Goal: Complete application form: Complete application form

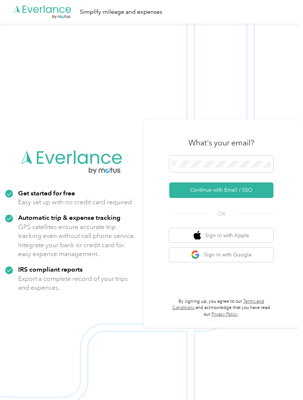
click at [235, 198] on button "Continue with Email / SSO" at bounding box center [221, 190] width 104 height 16
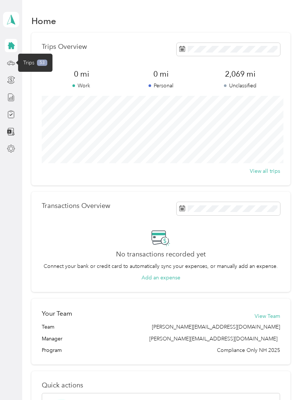
click at [12, 61] on icon at bounding box center [11, 63] width 8 height 8
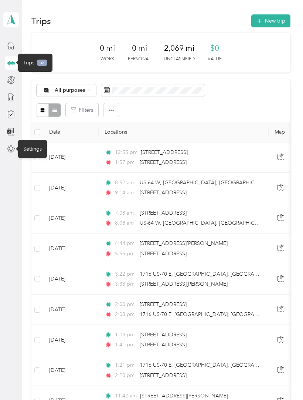
click at [10, 149] on icon at bounding box center [11, 149] width 8 height 8
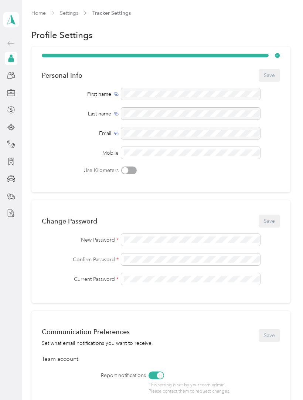
click at [34, 10] on link "Home" at bounding box center [38, 13] width 14 height 6
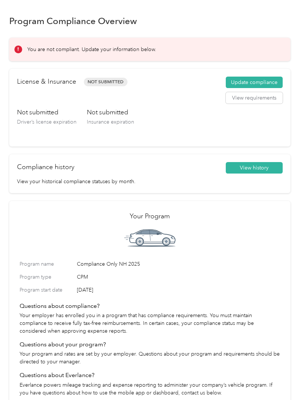
click at [255, 80] on button "Update compliance" at bounding box center [254, 83] width 57 height 12
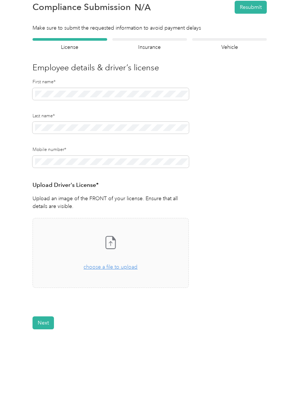
scroll to position [18, 0]
click at [119, 250] on div "Take a photo or choose a photo from your library Drag and drop your file here, …" at bounding box center [111, 253] width 144 height 57
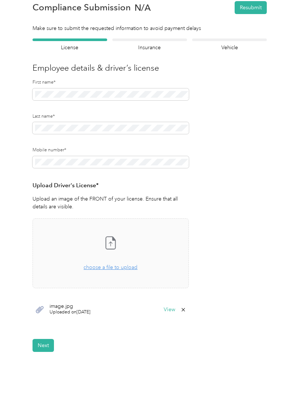
click at [43, 341] on button "Next" at bounding box center [43, 345] width 21 height 13
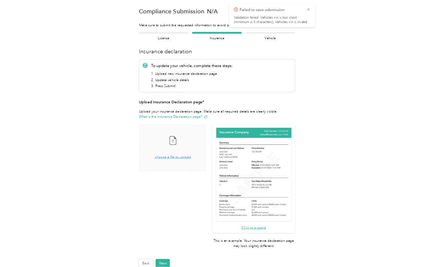
scroll to position [0, 0]
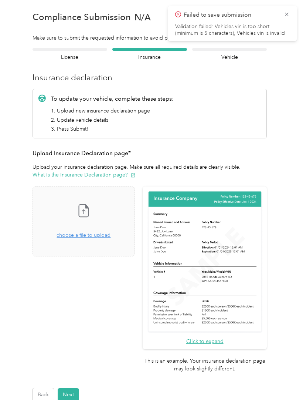
click at [290, 16] on icon at bounding box center [287, 14] width 6 height 7
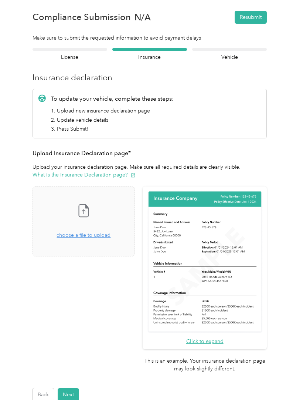
click at [91, 212] on icon at bounding box center [83, 210] width 15 height 15
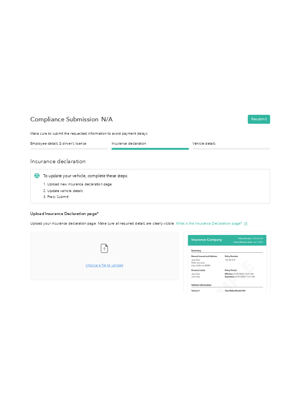
scroll to position [0, 0]
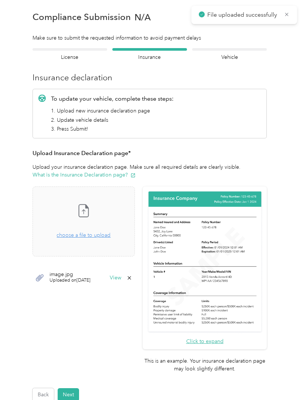
click at [67, 388] on button "Next" at bounding box center [68, 394] width 21 height 13
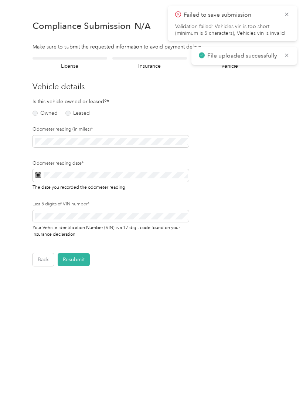
click at [290, 10] on div "Failed to save submission Validation failed: Vehicles vin is too short (minimum…" at bounding box center [232, 23] width 129 height 35
click at [284, 14] on icon at bounding box center [287, 14] width 6 height 7
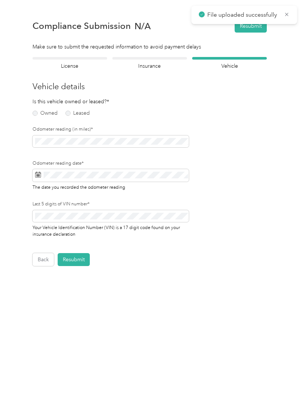
click at [70, 114] on label "Leased" at bounding box center [77, 113] width 24 height 5
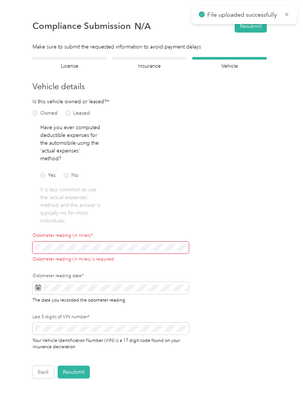
click at [41, 240] on div "Odometer reading (in miles)* Odometer reading (in miles) is required" at bounding box center [111, 247] width 156 height 30
click at [68, 175] on label "No" at bounding box center [71, 175] width 15 height 5
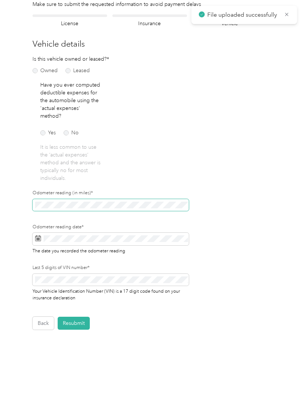
scroll to position [42, 0]
click at [38, 237] on icon at bounding box center [38, 237] width 6 height 0
click at [40, 240] on icon at bounding box center [38, 239] width 6 height 6
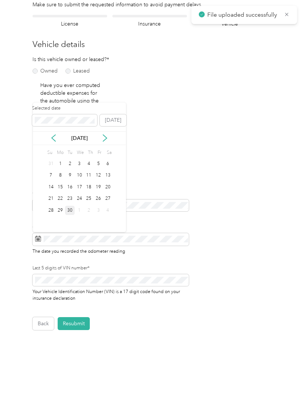
click at [71, 212] on div "30" at bounding box center [70, 210] width 10 height 9
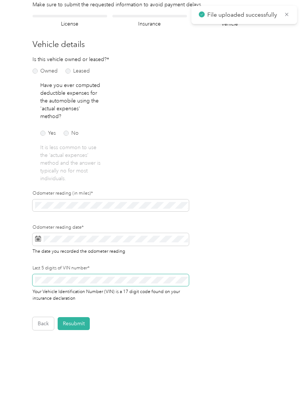
scroll to position [36, 0]
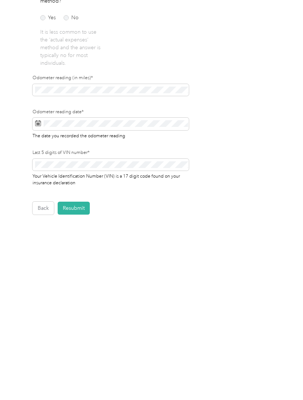
click at [77, 317] on button "Resubmit" at bounding box center [74, 323] width 32 height 13
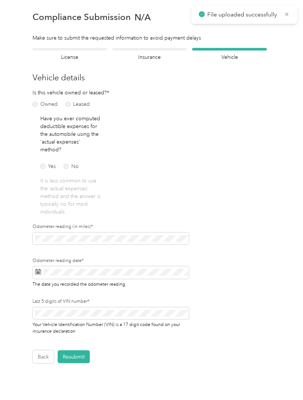
scroll to position [0, 0]
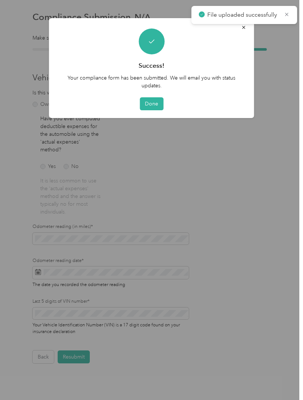
click at [152, 105] on button "Done" at bounding box center [152, 103] width 24 height 13
